Goal: Task Accomplishment & Management: Manage account settings

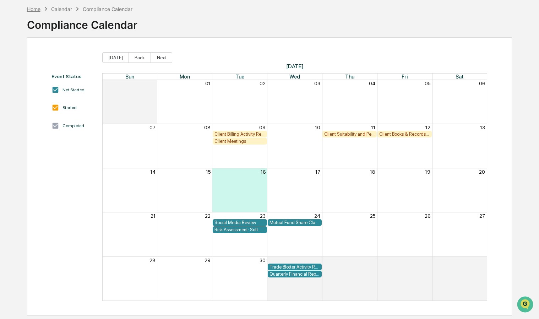
click at [38, 9] on div "Home" at bounding box center [33, 9] width 13 height 6
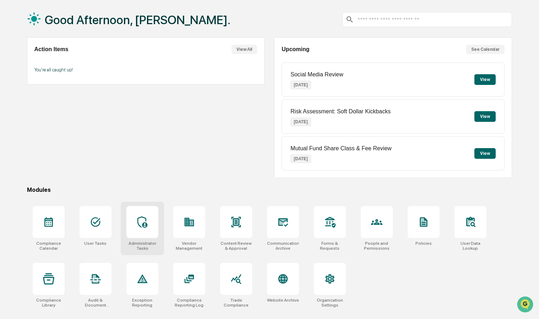
click at [146, 226] on icon at bounding box center [142, 221] width 10 height 11
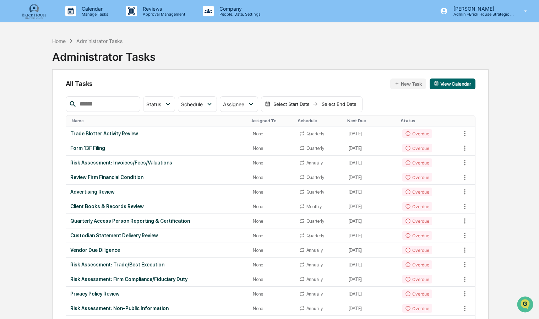
click at [40, 13] on img at bounding box center [34, 11] width 34 height 16
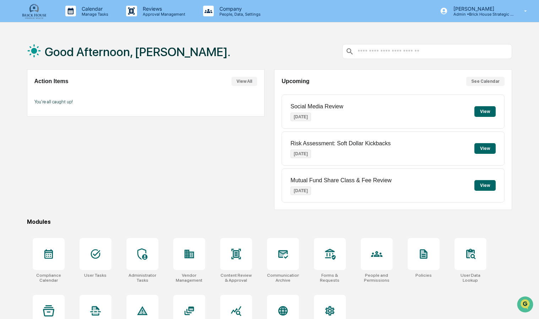
scroll to position [33, 0]
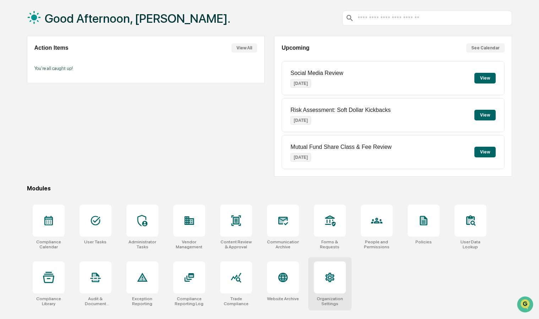
click at [332, 277] on icon at bounding box center [329, 276] width 7 height 7
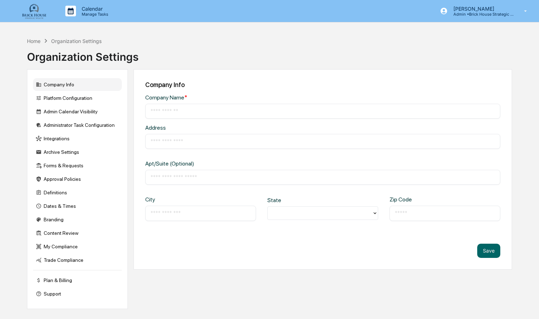
type input "**********"
type input "***"
type input "*******"
type input "*****"
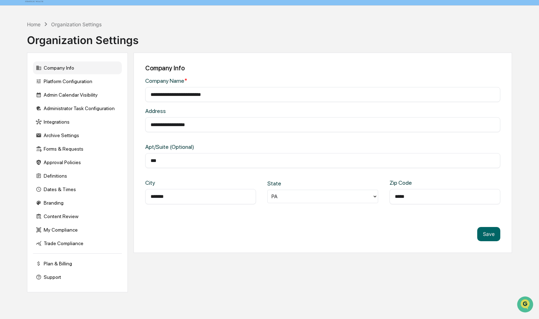
scroll to position [33, 0]
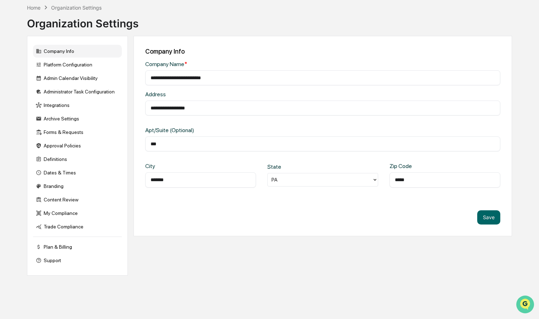
click at [519, 301] on img "Open customer support" at bounding box center [525, 304] width 18 height 14
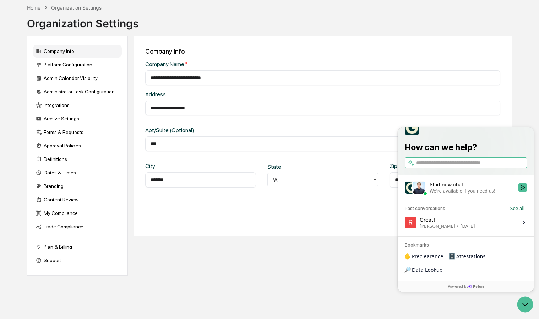
click at [457, 188] on div "Start new chat" at bounding box center [471, 184] width 84 height 7
click at [518, 192] on button "Start new chat We're available if you need us!" at bounding box center [522, 187] width 9 height 9
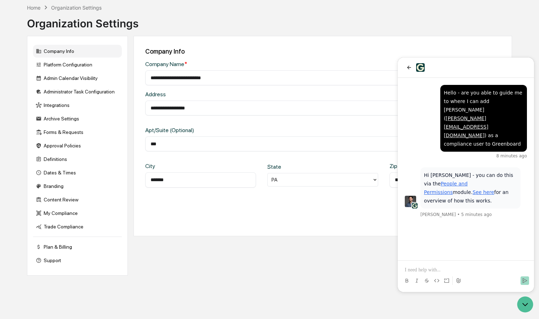
click at [418, 268] on p at bounding box center [466, 269] width 122 height 7
click at [410, 196] on img at bounding box center [410, 201] width 11 height 11
click at [467, 181] on link "People and Permissions" at bounding box center [446, 188] width 44 height 14
click at [477, 189] on link "See here" at bounding box center [483, 192] width 22 height 6
click at [35, 9] on div "Home" at bounding box center [33, 8] width 13 height 6
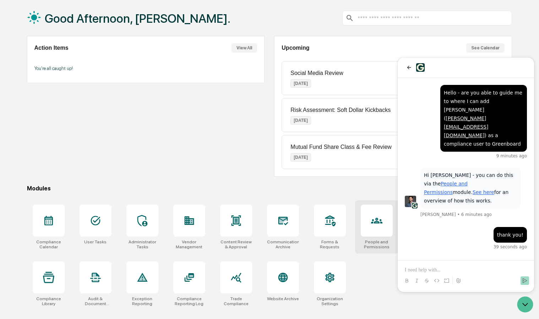
click at [373, 226] on div at bounding box center [377, 220] width 32 height 32
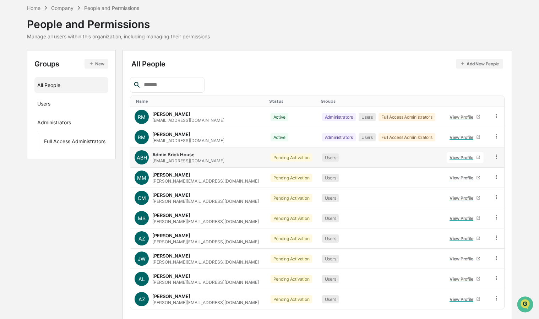
scroll to position [29, 0]
click at [479, 65] on button "Add New People" at bounding box center [479, 64] width 47 height 10
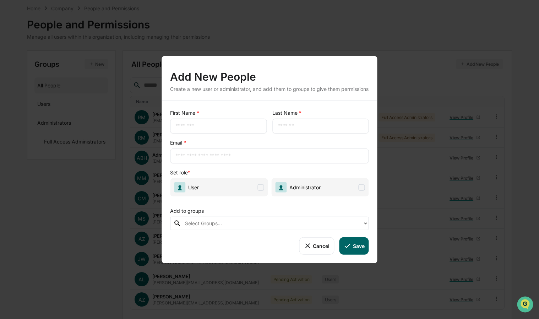
click at [234, 130] on input "text" at bounding box center [218, 125] width 86 height 7
type input "******"
type input "********"
type input "*"
type input "**********"
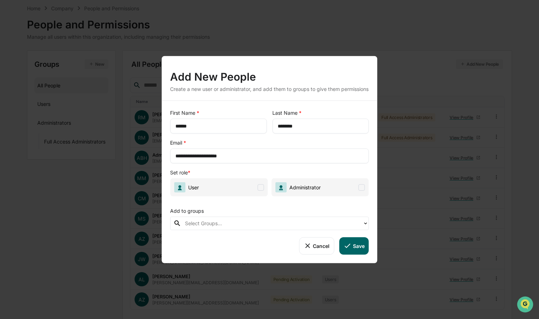
click at [362, 189] on span at bounding box center [361, 187] width 6 height 6
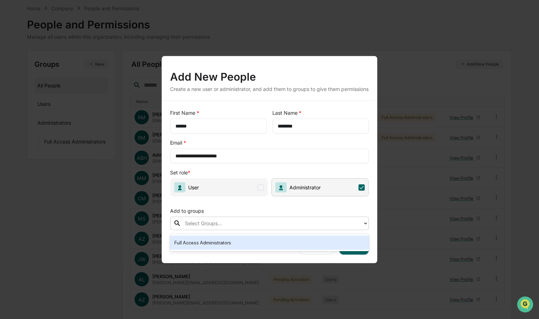
click at [226, 225] on div at bounding box center [272, 223] width 174 height 8
click at [212, 243] on div "Full Access Administrators" at bounding box center [269, 242] width 190 height 9
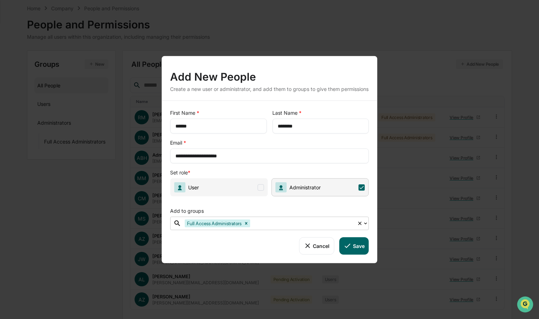
click at [352, 251] on button "Save" at bounding box center [353, 245] width 29 height 17
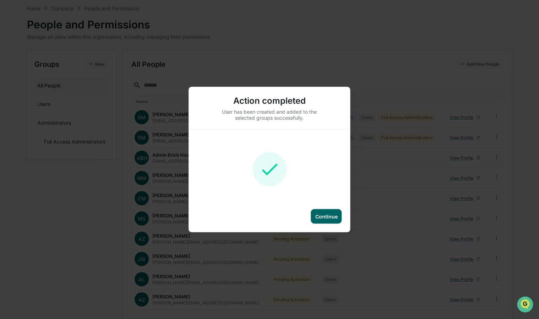
click at [329, 215] on div "Continue" at bounding box center [326, 216] width 22 height 6
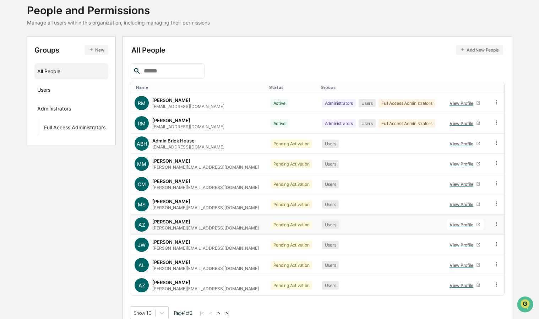
scroll to position [46, 0]
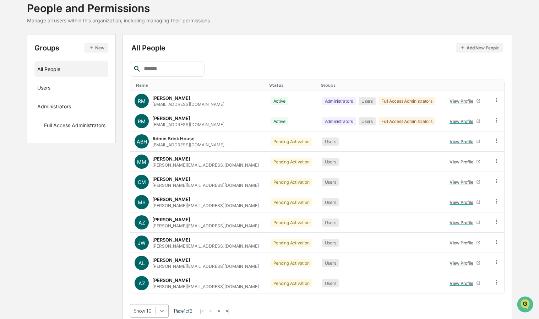
click at [161, 304] on body "Calendar Manage Tasks Reviews Approval Management Company People, Data, Setting…" at bounding box center [269, 139] width 539 height 370
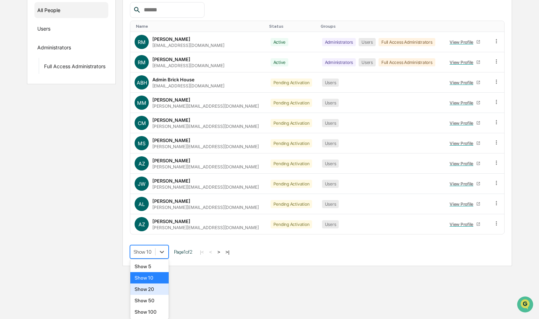
click at [150, 289] on div "Show 20" at bounding box center [149, 288] width 38 height 11
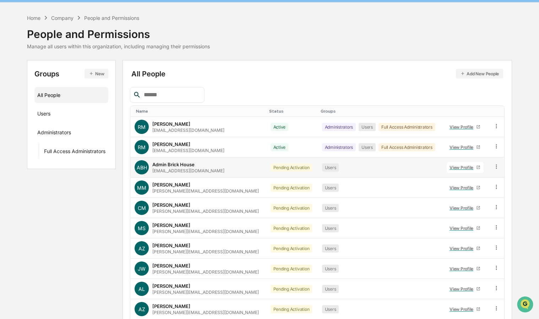
scroll to position [0, 0]
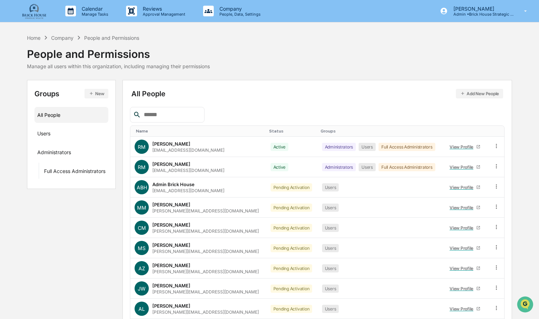
click at [35, 7] on img at bounding box center [34, 11] width 34 height 16
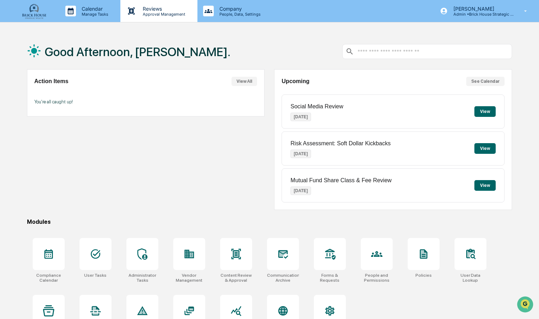
click at [168, 16] on p "Approval Management" at bounding box center [163, 14] width 52 height 5
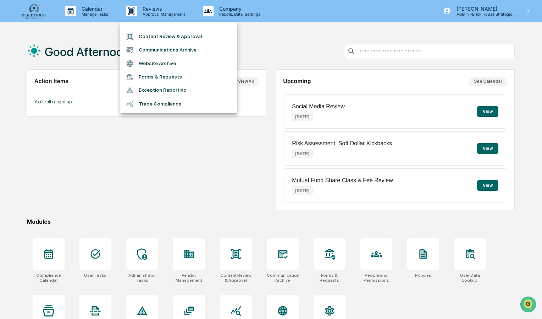
click at [168, 16] on div at bounding box center [271, 159] width 542 height 319
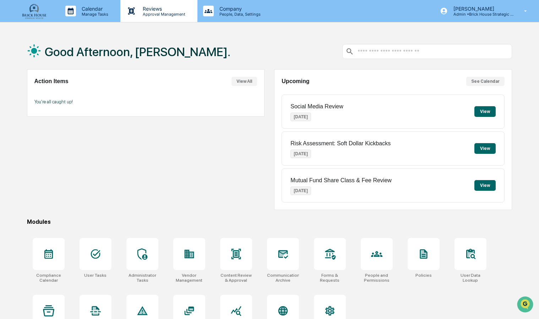
click at [176, 13] on p "Approval Management" at bounding box center [163, 14] width 52 height 5
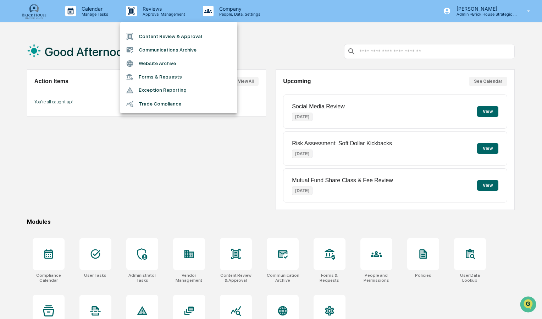
click at [157, 204] on div at bounding box center [271, 159] width 542 height 319
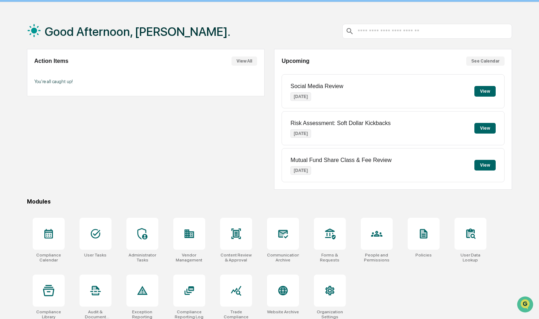
scroll to position [21, 0]
click at [46, 234] on icon at bounding box center [48, 232] width 11 height 11
